Goal: Find specific page/section: Find specific page/section

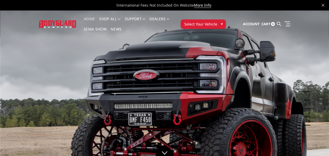
click at [222, 22] on span "▾" at bounding box center [222, 23] width 2 height 5
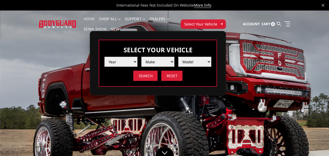
click at [134, 62] on select "Year [DATE] 2024 2023 2022 2021 2020 2019 2018 2017 2016 2015 2014 2013 2012 20…" at bounding box center [120, 62] width 33 height 10
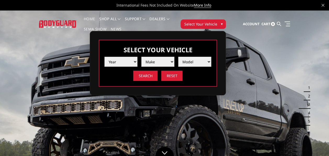
select select "yr_2002"
click at [104, 57] on select "Year [DATE] 2024 2023 2022 2021 2020 2019 2018 2017 2016 2015 2014 2013 2012 20…" at bounding box center [120, 62] width 33 height 10
click at [173, 59] on select "Make Chevrolet Ford Ram" at bounding box center [157, 62] width 33 height 10
select select "mk_ford"
click at [141, 57] on select "Make Chevrolet Ford Ram" at bounding box center [157, 62] width 33 height 10
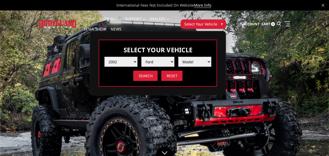
click at [209, 59] on select "Model Excursion F250 / F350 F250 / F350" at bounding box center [194, 62] width 33 height 10
select select "md_f250-f350"
click at [178, 57] on select "Model Excursion F250 / F350 F250 / F350" at bounding box center [194, 62] width 33 height 10
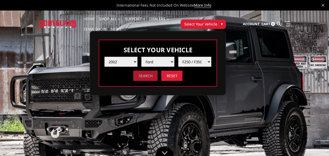
click at [143, 73] on input "Search" at bounding box center [145, 75] width 24 height 10
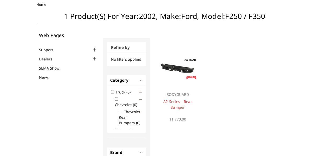
click at [143, 73] on div "Category - Truck (0) Chevrolet (0) Chevrolet Rear Bumpers (0) 2001-2007 Chevrol…" at bounding box center [126, 104] width 39 height 68
